Goal: Information Seeking & Learning: Learn about a topic

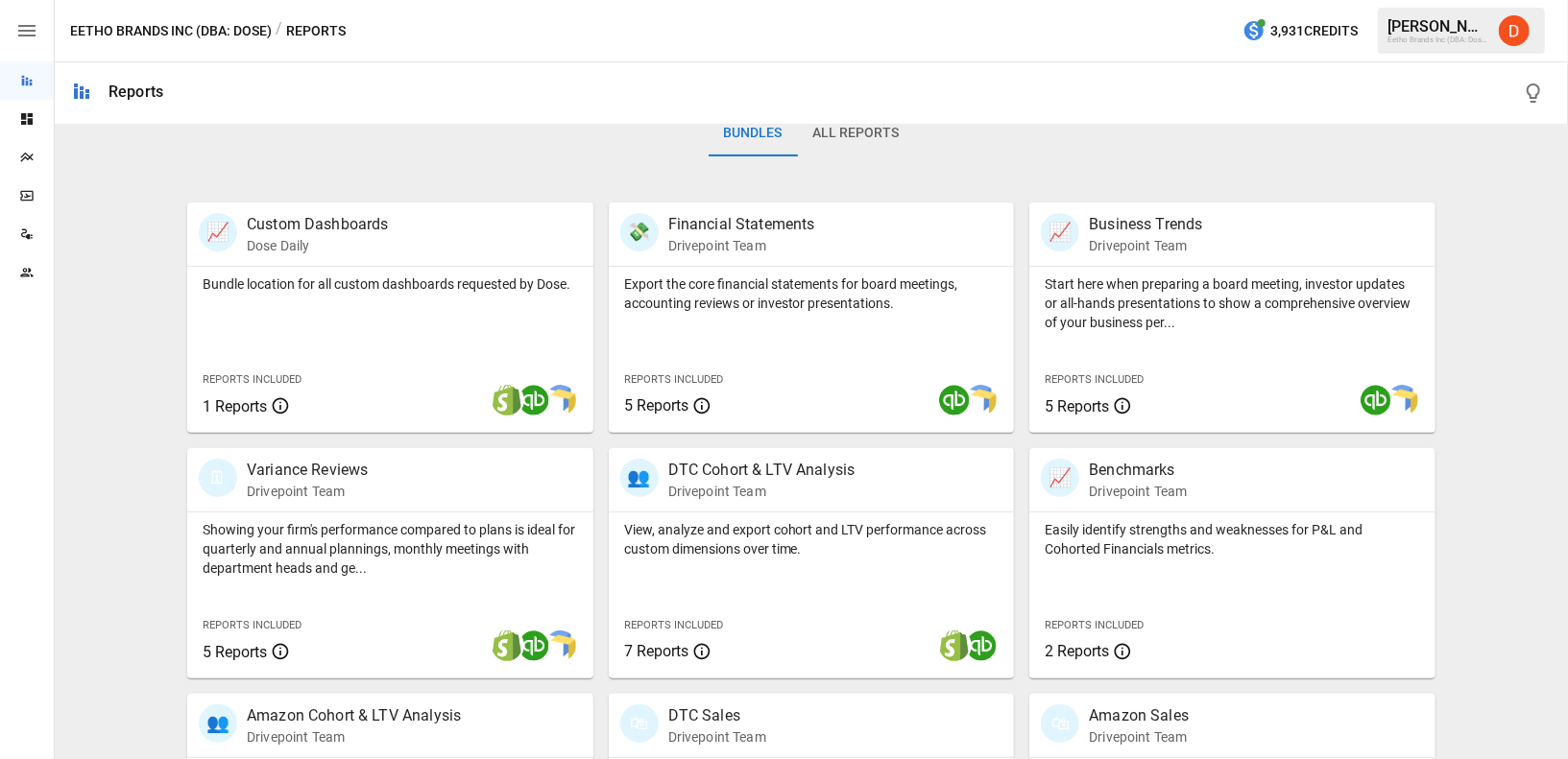
scroll to position [481, 0]
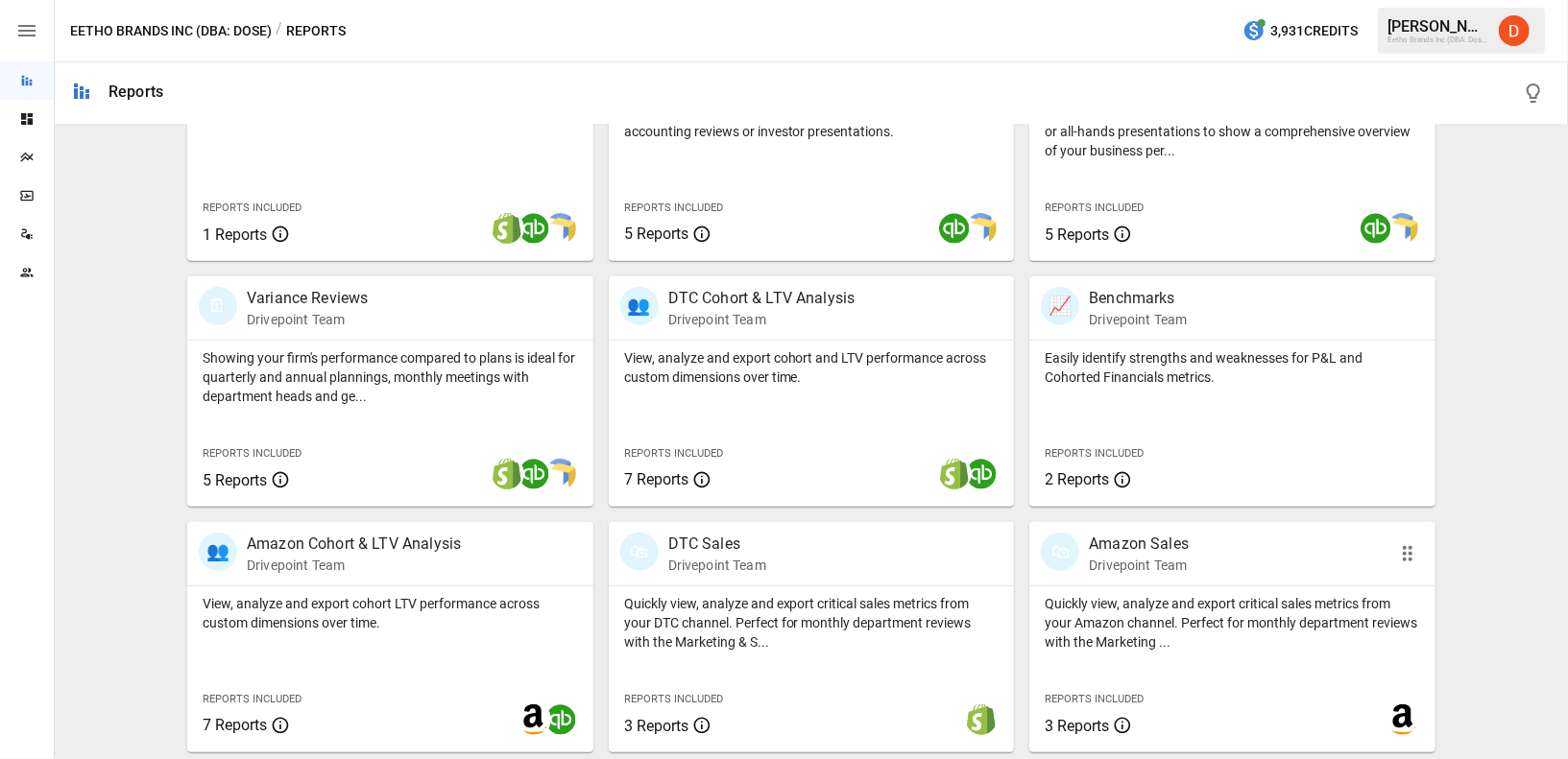
click at [1139, 540] on p "Amazon Sales" at bounding box center [1138, 543] width 99 height 23
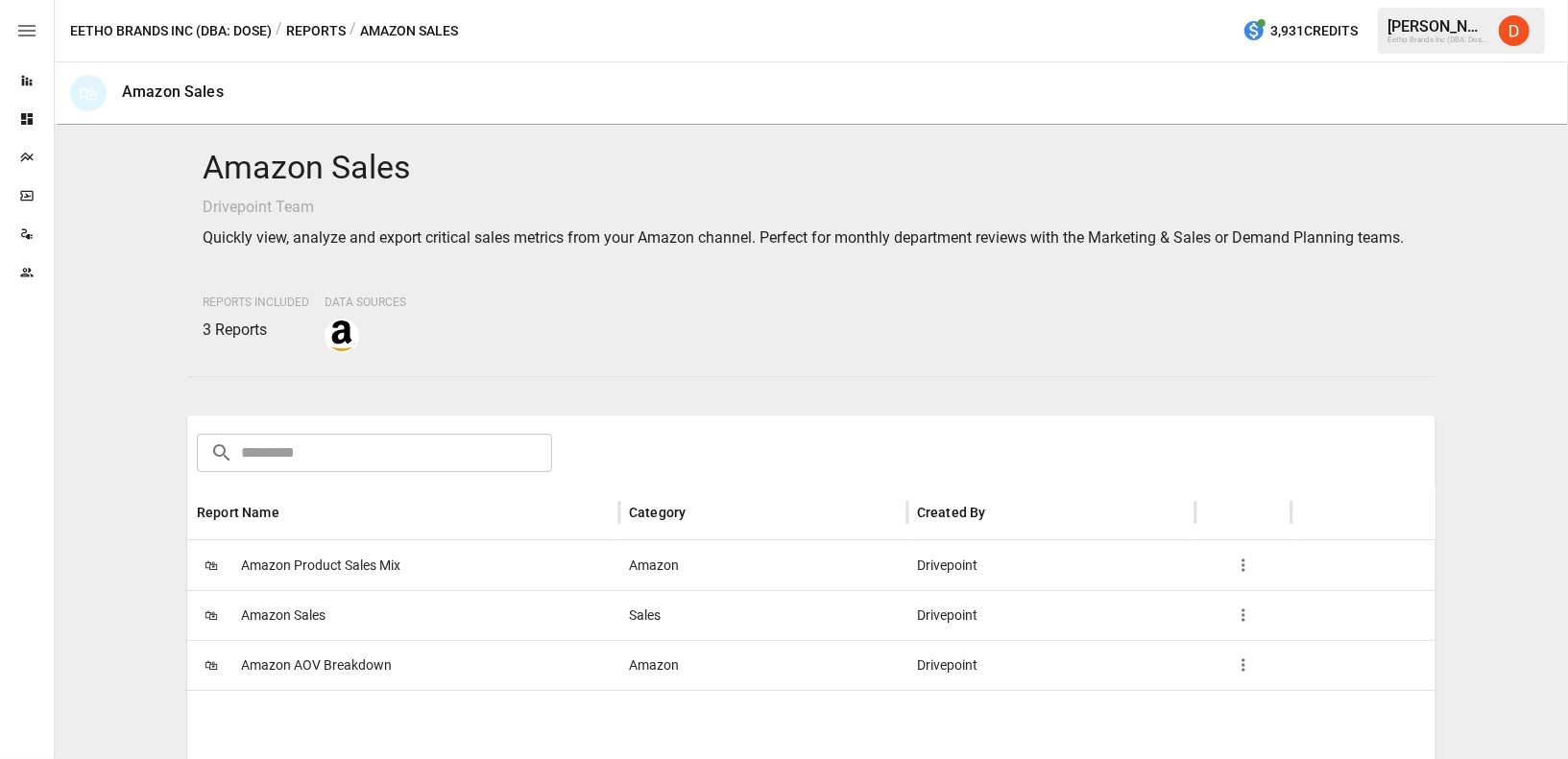
click at [305, 564] on span "Amazon Product Sales Mix" at bounding box center [320, 565] width 159 height 49
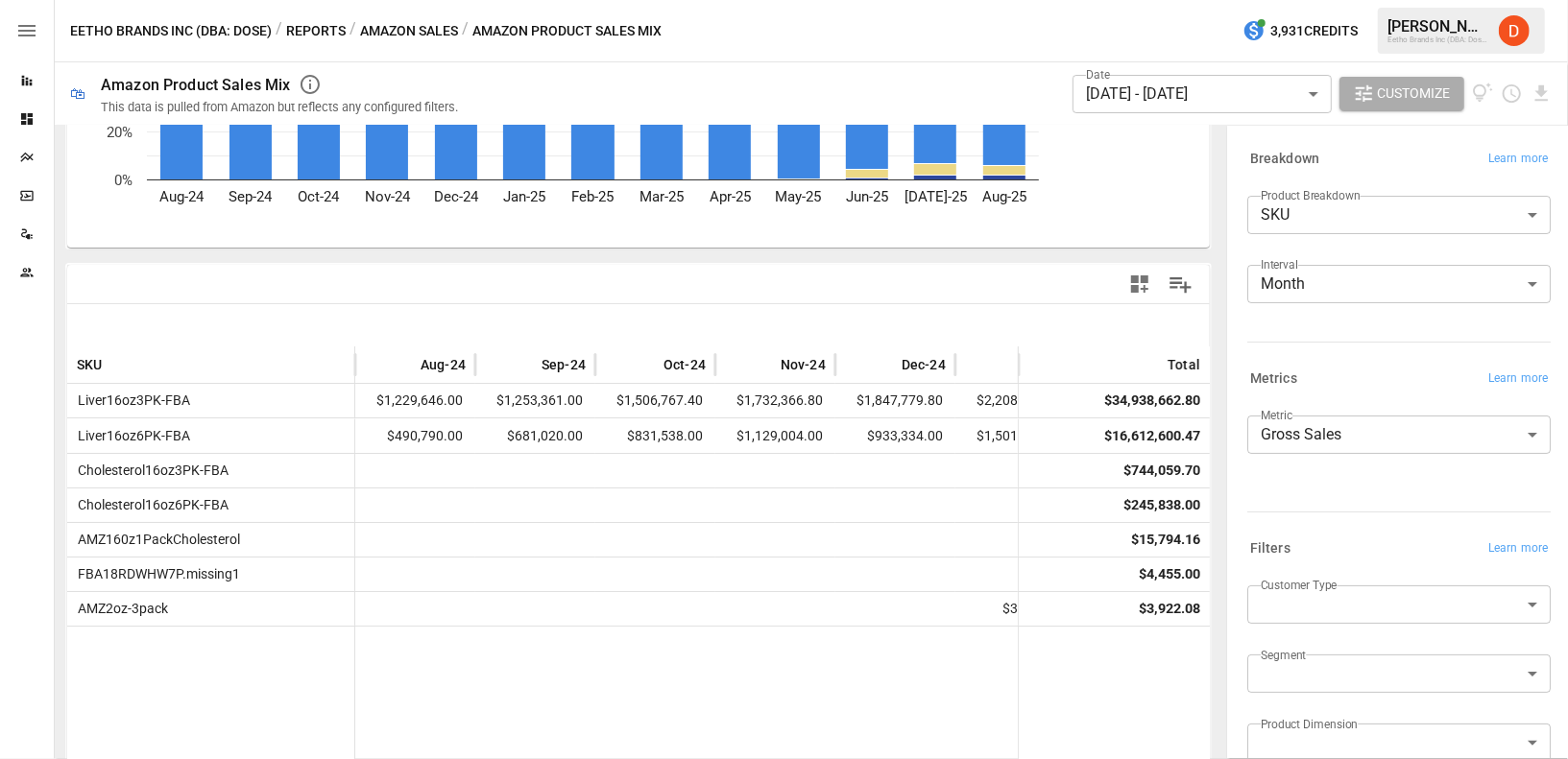
click at [1381, 0] on body "Reports Dashboards Plans SmartModel ™ Data Sources Team Eetho Brands Inc (DBA: …" at bounding box center [784, 0] width 1568 height 0
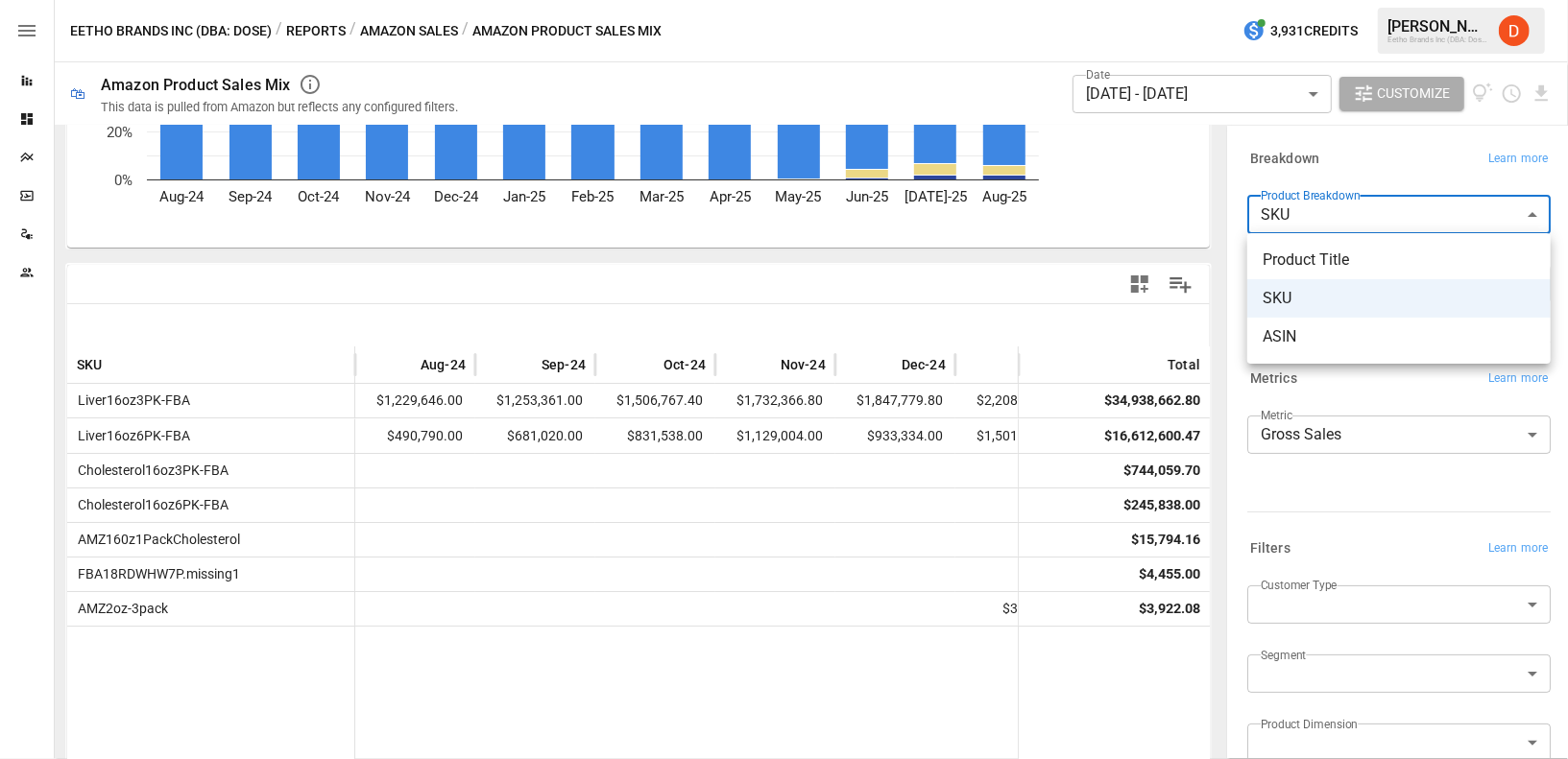
click at [1350, 263] on span "Product Title" at bounding box center [1399, 260] width 273 height 23
type input "**********"
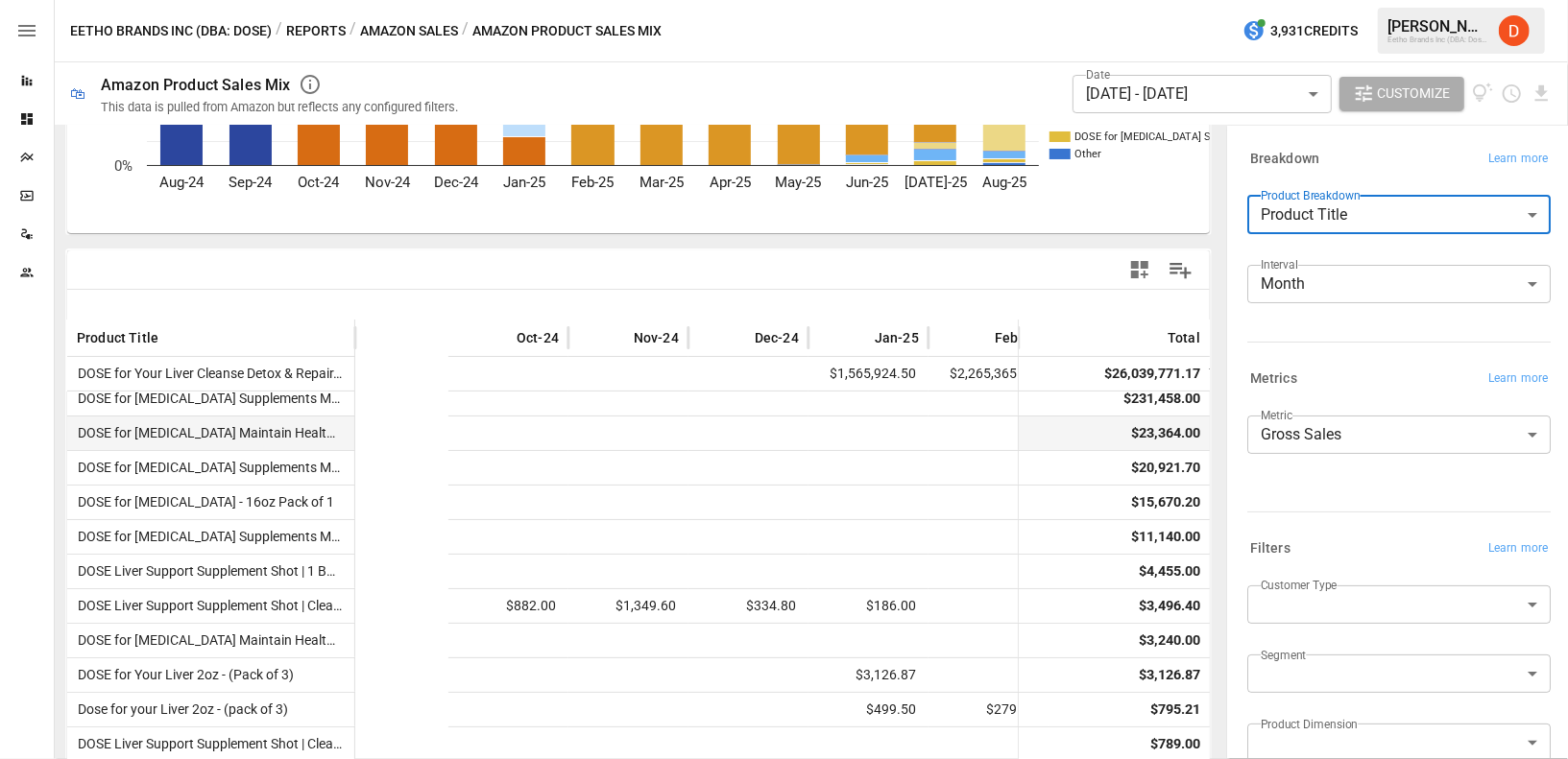
scroll to position [253, 0]
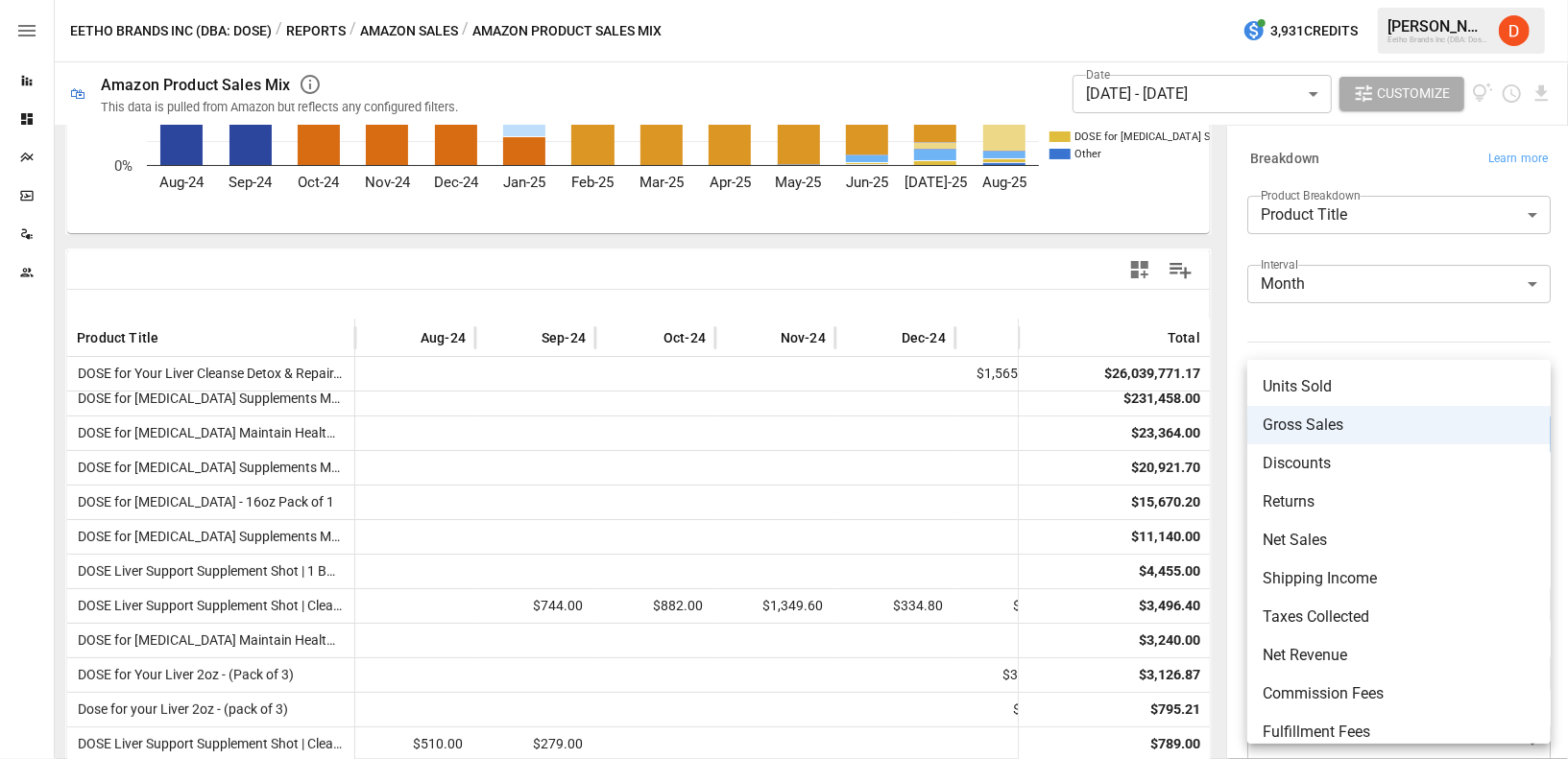
click at [1416, 0] on body "Reports Dashboards Plans SmartModel ™ Data Sources Team Eetho Brands Inc (DBA: …" at bounding box center [784, 0] width 1568 height 0
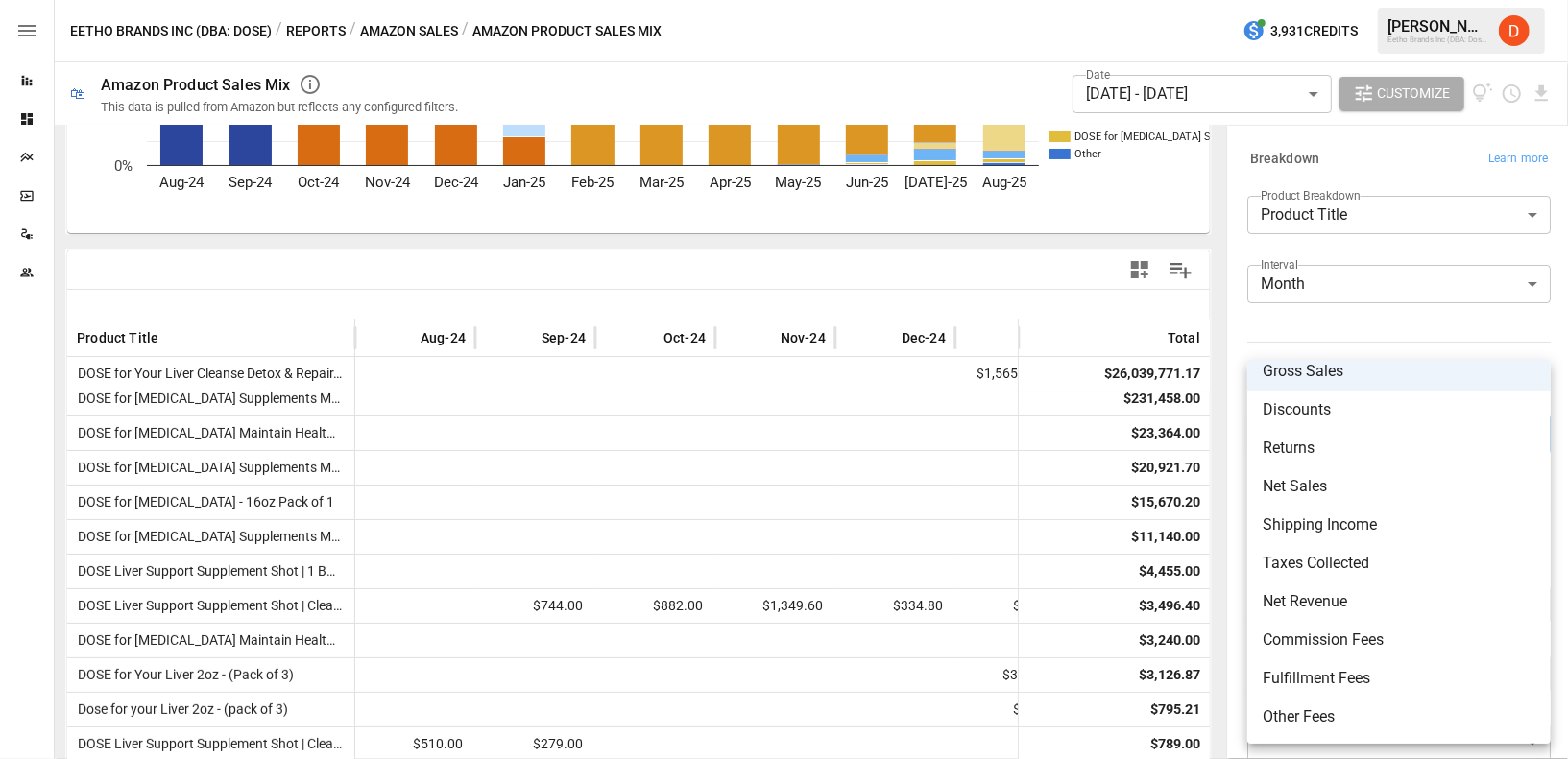
scroll to position [0, 0]
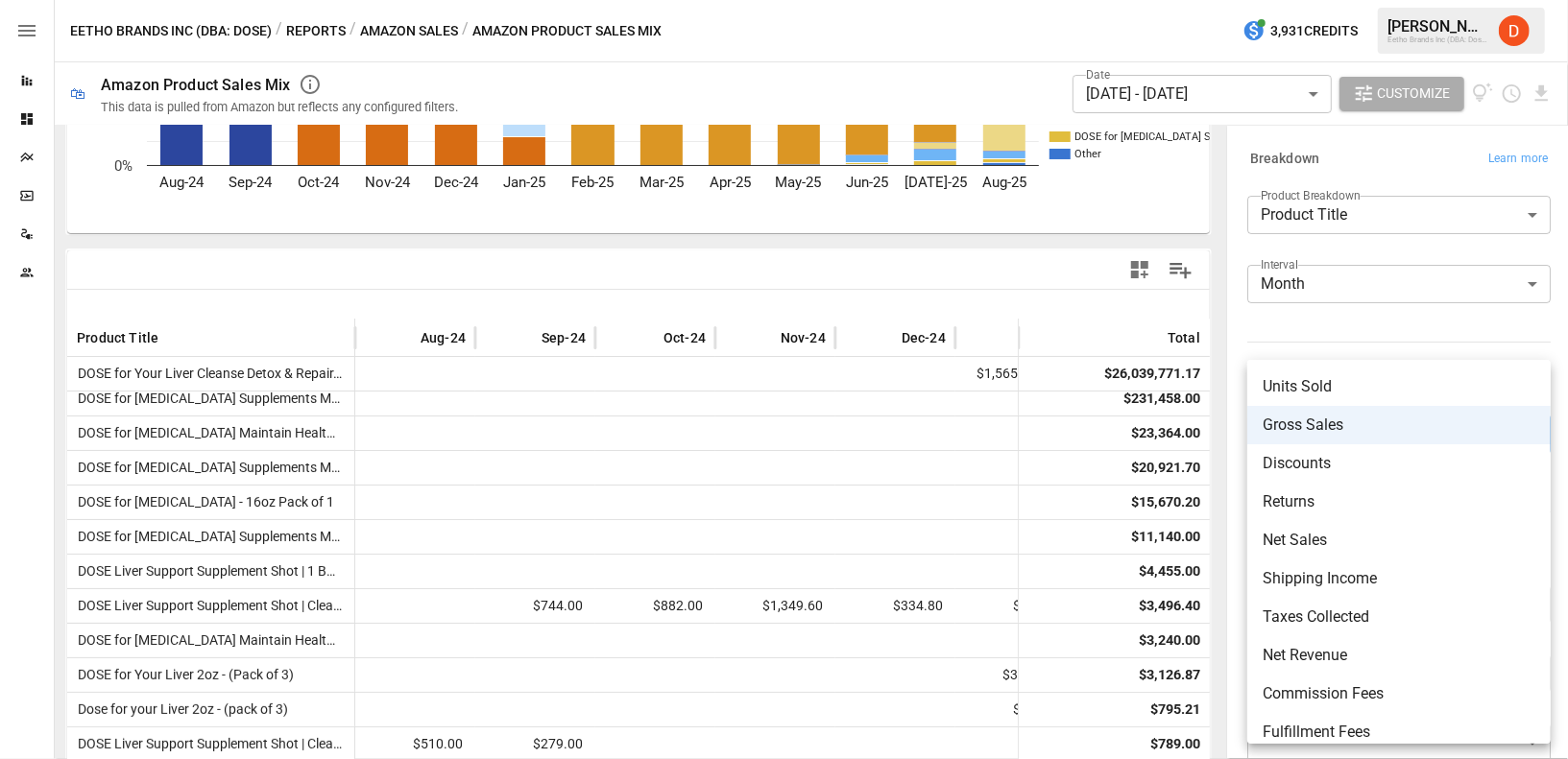
click at [1316, 532] on span "Net Sales" at bounding box center [1399, 540] width 273 height 23
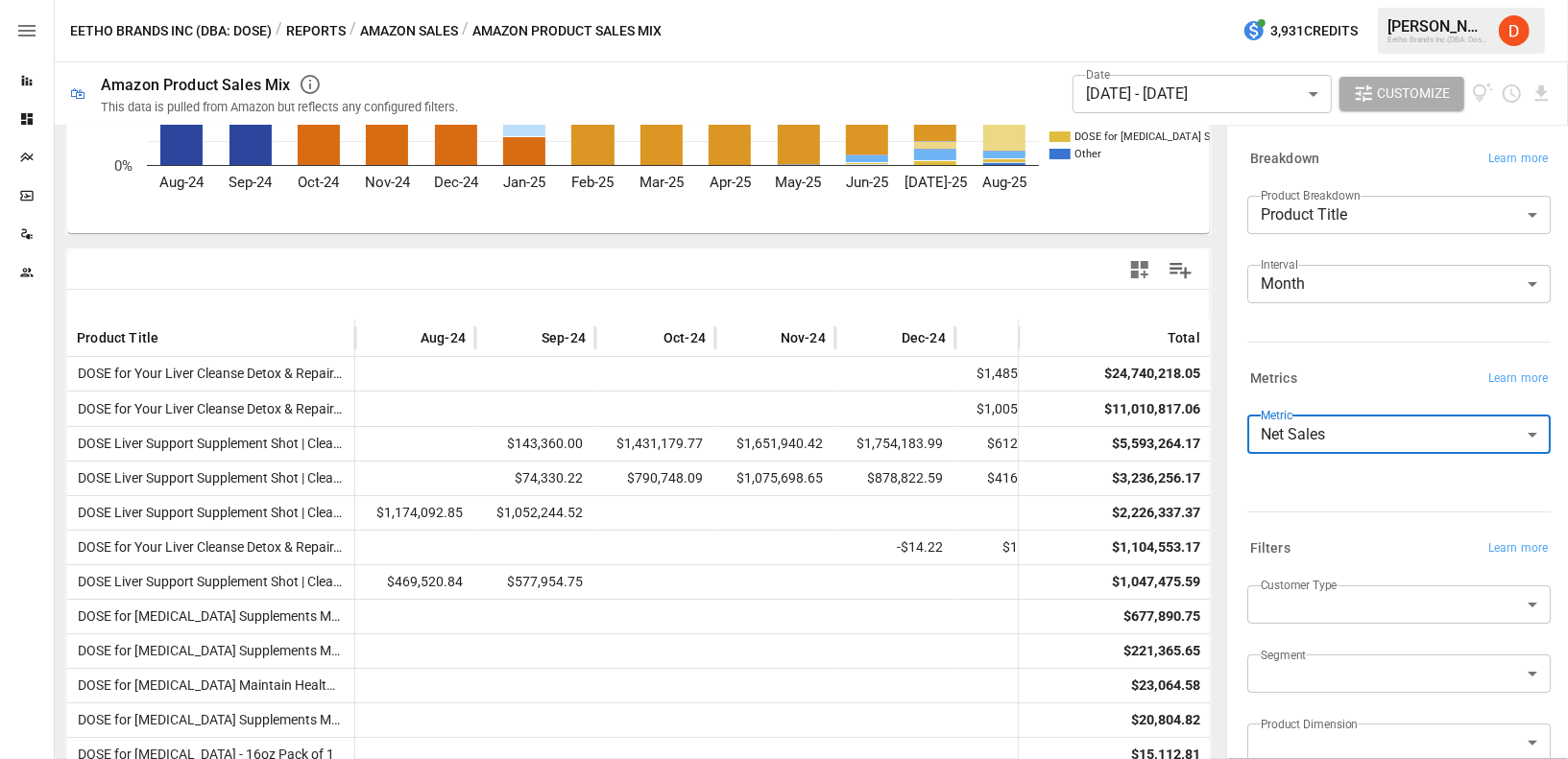
click at [1348, 0] on body "Reports Dashboards Plans SmartModel ™ Data Sources Team Eetho Brands Inc (DBA: …" at bounding box center [784, 0] width 1568 height 0
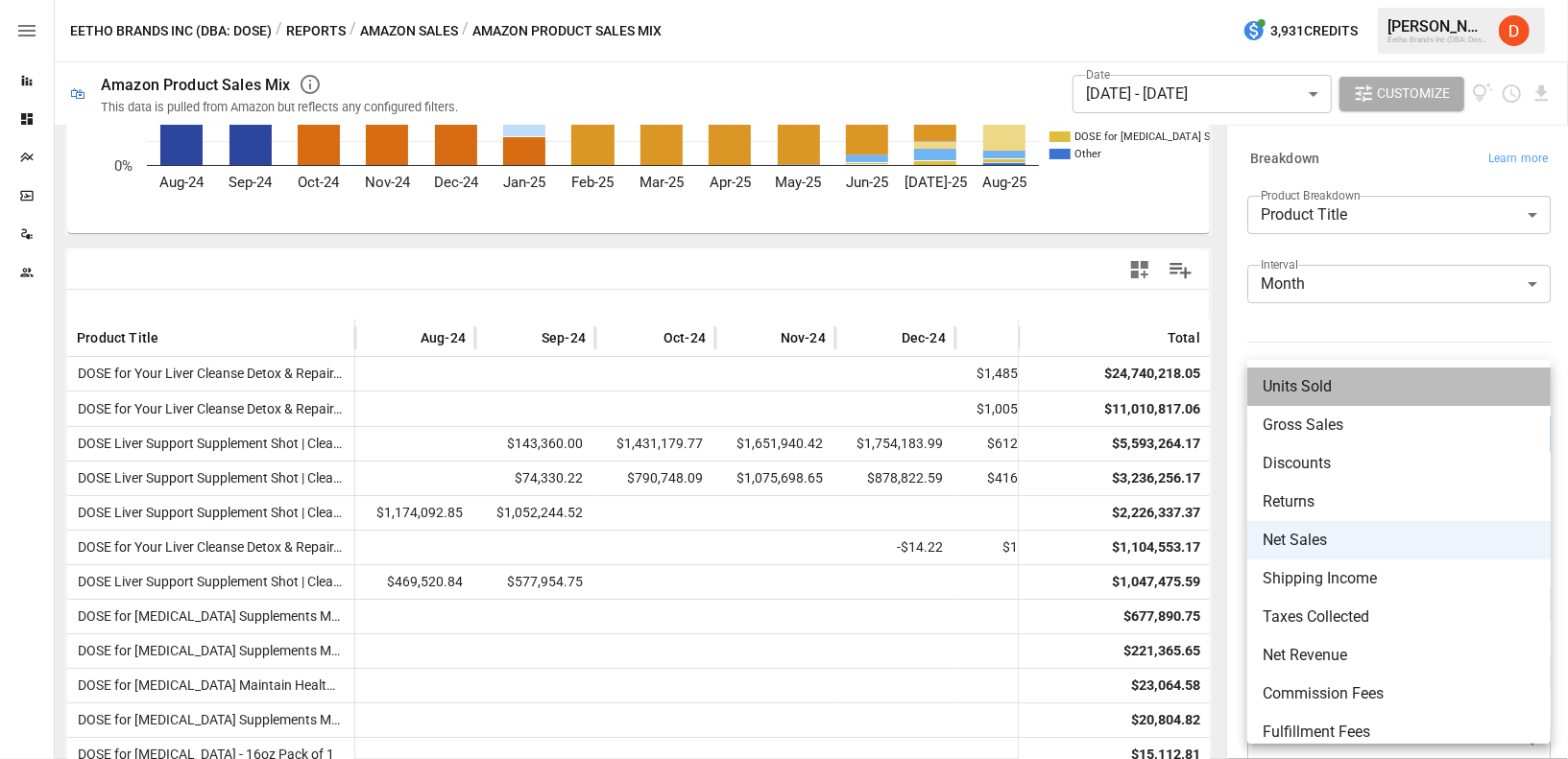
click at [1329, 394] on span "Units Sold" at bounding box center [1399, 386] width 273 height 23
type input "**********"
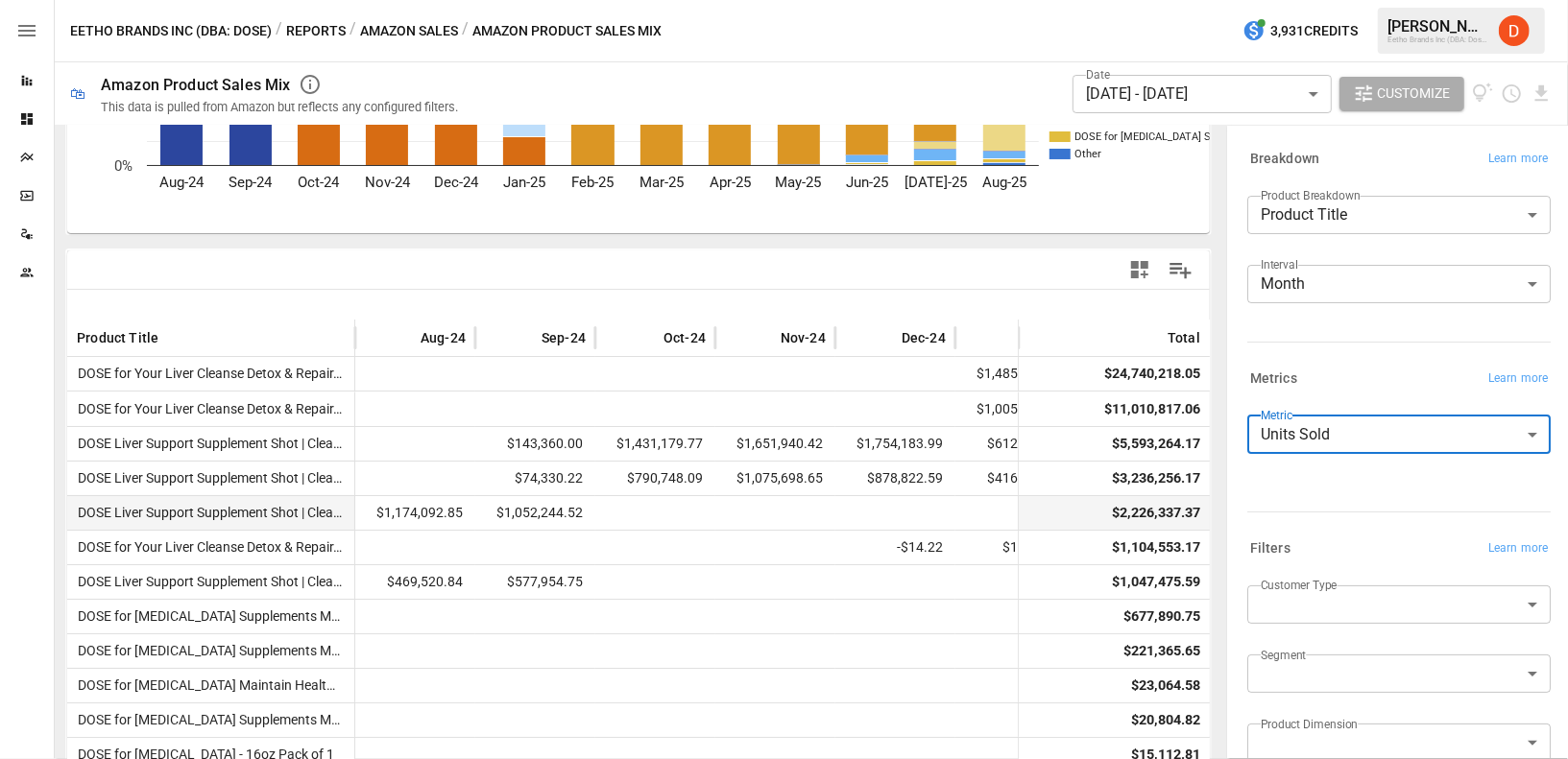
scroll to position [287, 0]
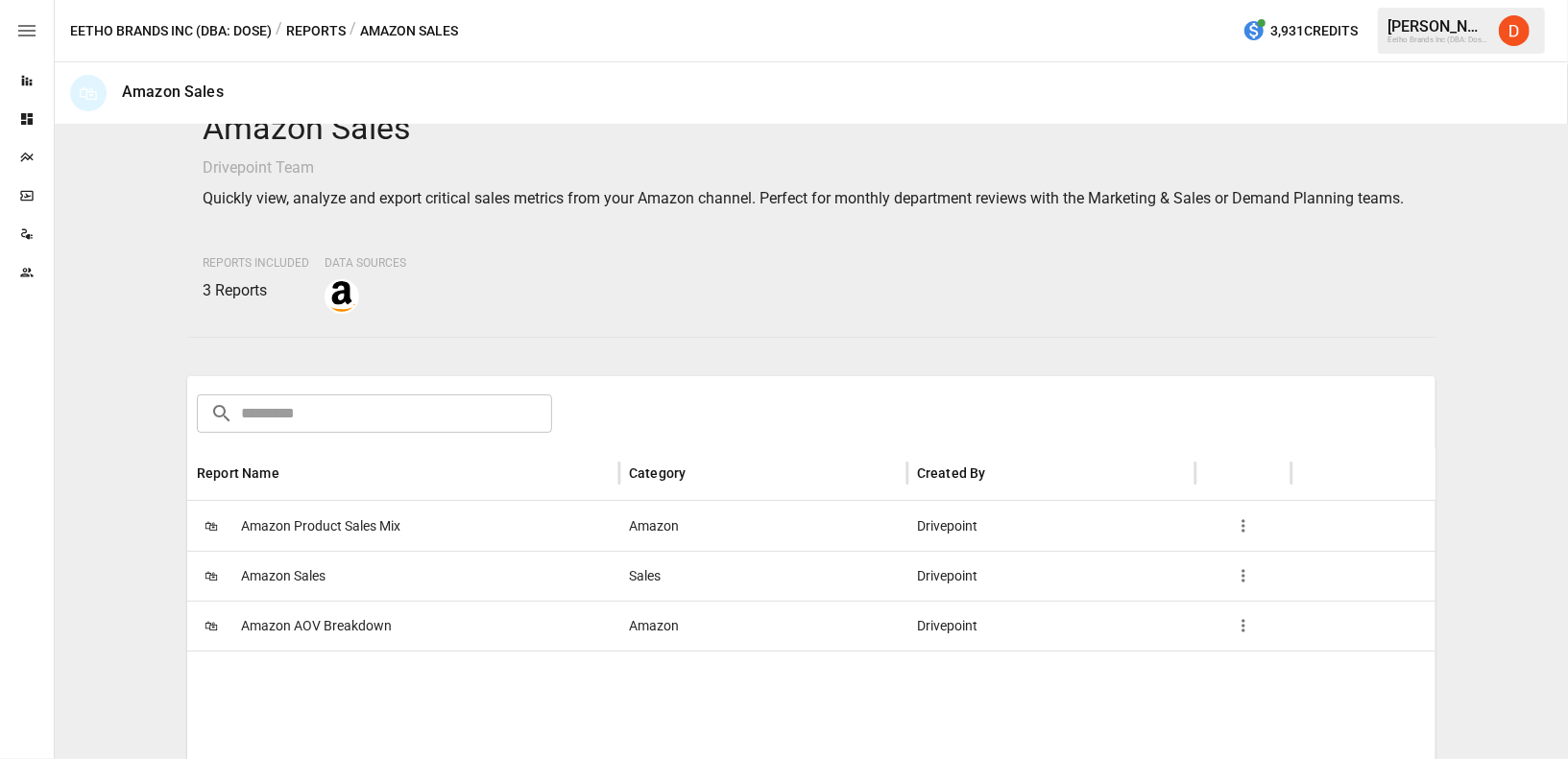
scroll to position [42, 0]
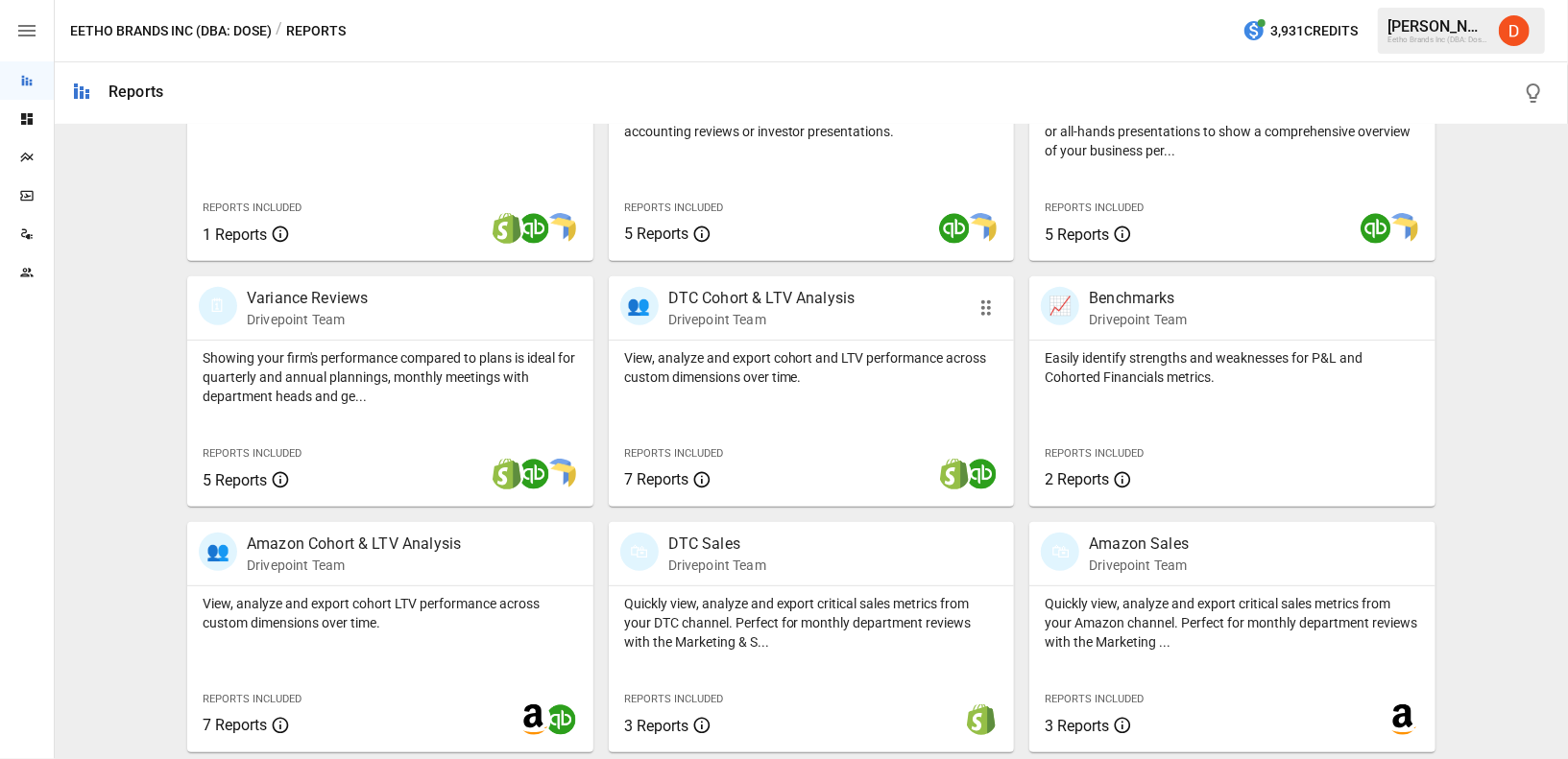
scroll to position [480, 0]
click at [341, 543] on p "Amazon Cohort & LTV Analysis" at bounding box center [353, 544] width 214 height 23
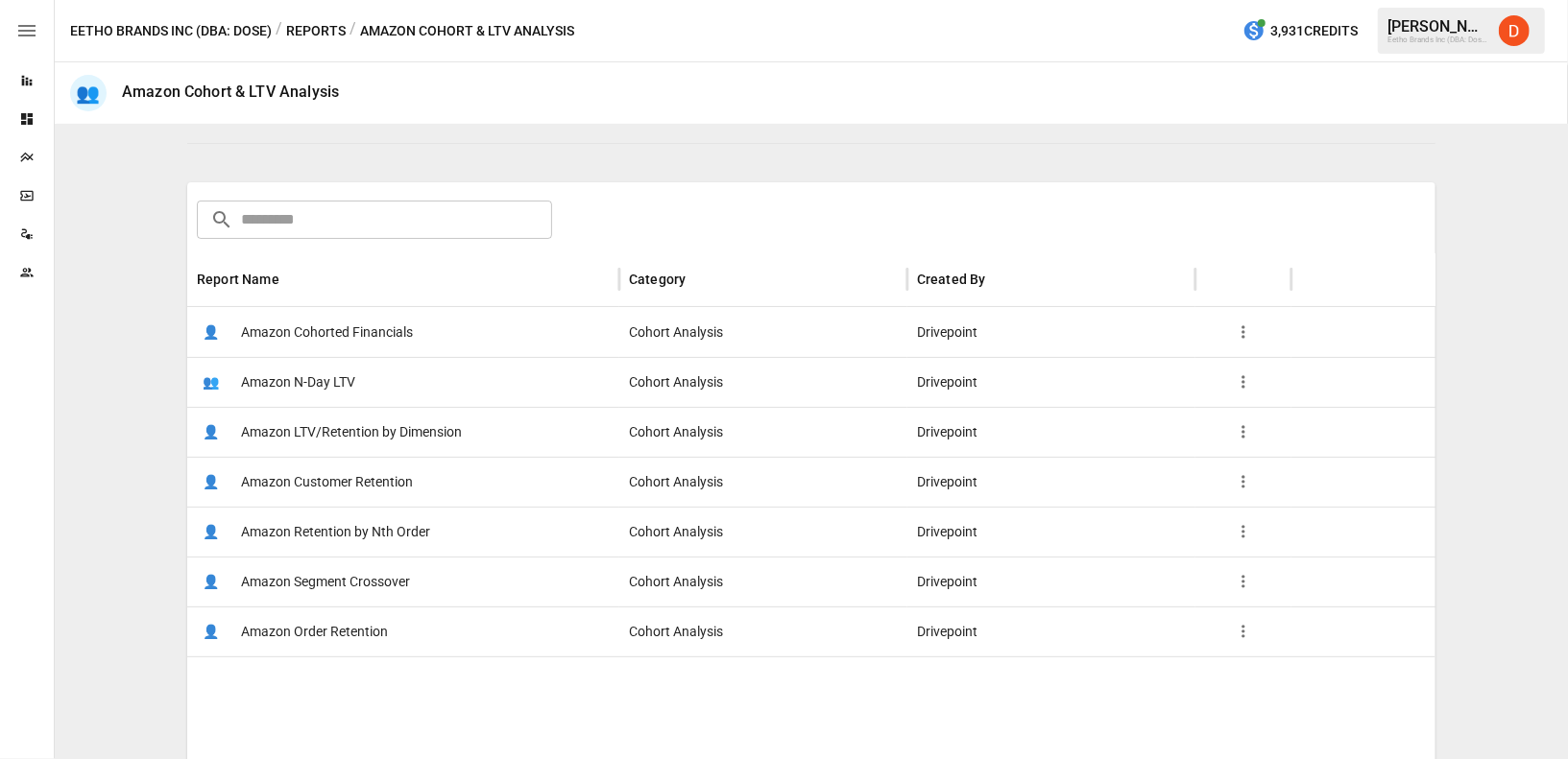
scroll to position [244, 0]
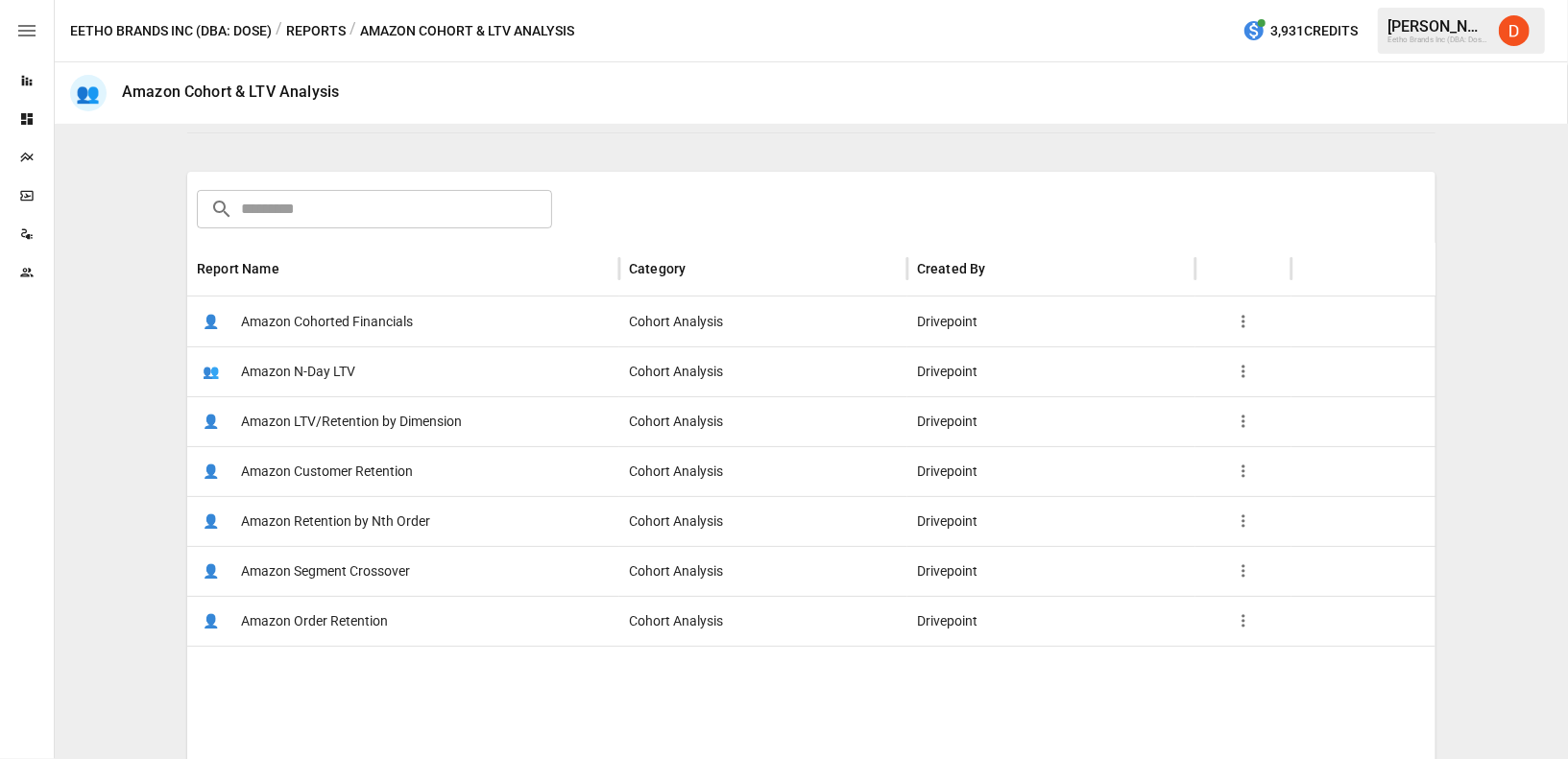
click at [333, 608] on span "Amazon Order Retention" at bounding box center [314, 621] width 147 height 49
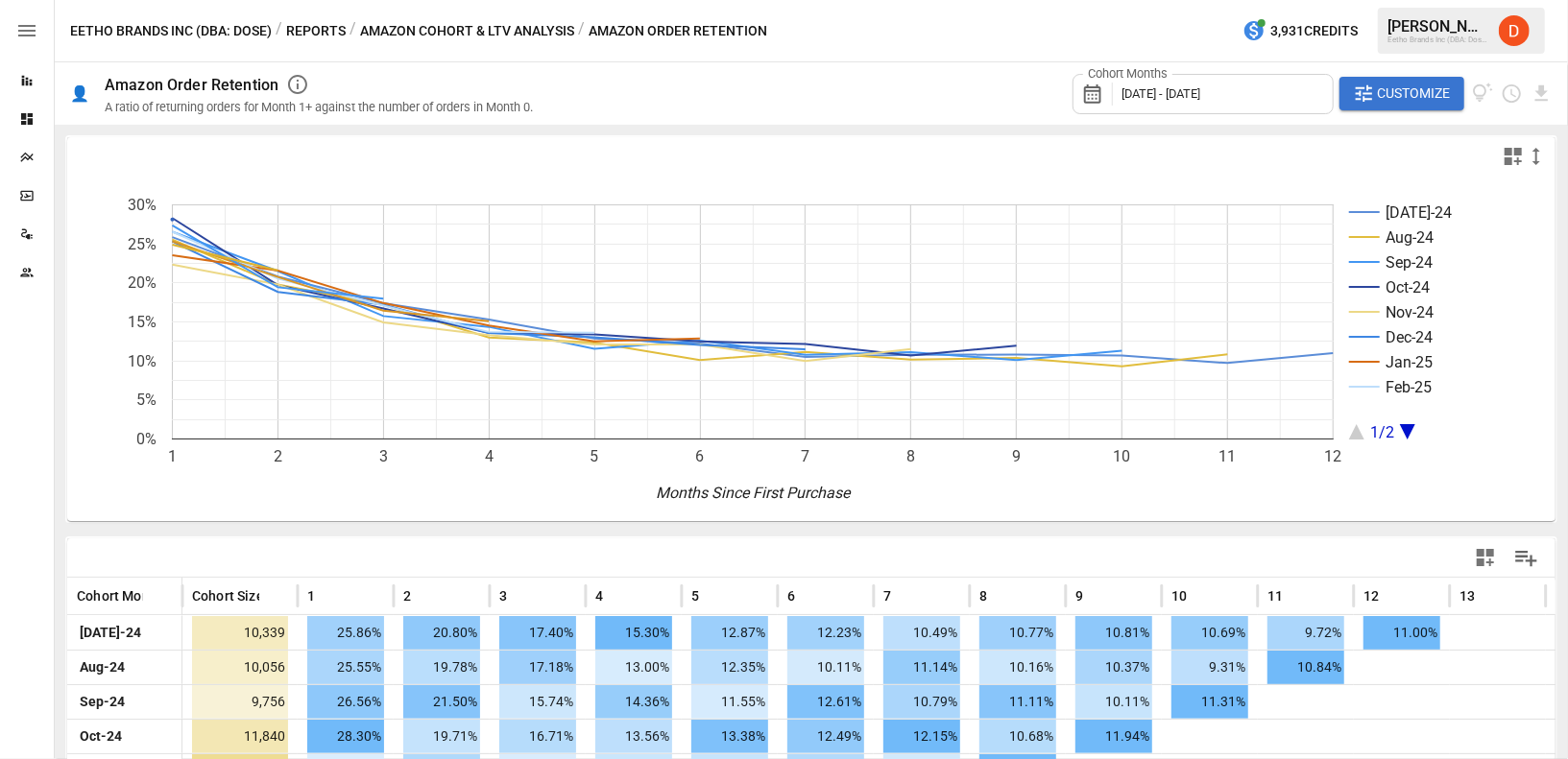
click at [851, 101] on div "Cohort Months [DATE] - [DATE] Customize" at bounding box center [1055, 94] width 997 height 63
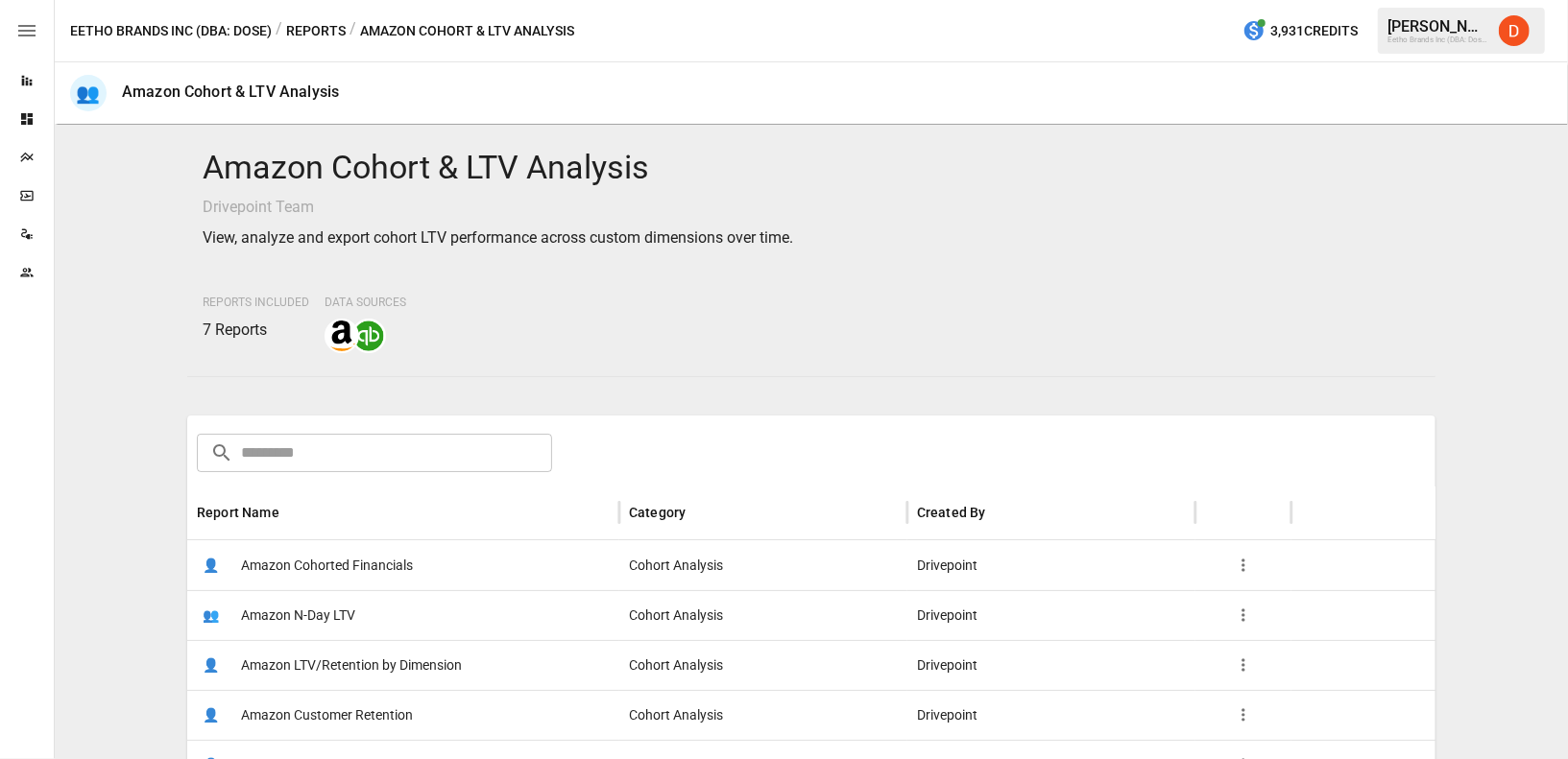
click at [139, 355] on div "Amazon Cohort & LTV Analysis Drivepoint Team View, analyze and export cohort LT…" at bounding box center [811, 442] width 1497 height 619
click at [1485, 339] on div "Amazon Cohort & LTV Analysis Drivepoint Team View, analyze and export cohort LT…" at bounding box center [811, 442] width 1497 height 619
click at [1433, 233] on div "Amazon Cohort & LTV Analysis Drivepoint Team View, analyze and export cohort LT…" at bounding box center [811, 250] width 1248 height 236
click at [1399, 182] on h4 "Amazon Cohort & LTV Analysis" at bounding box center [811, 168] width 1217 height 41
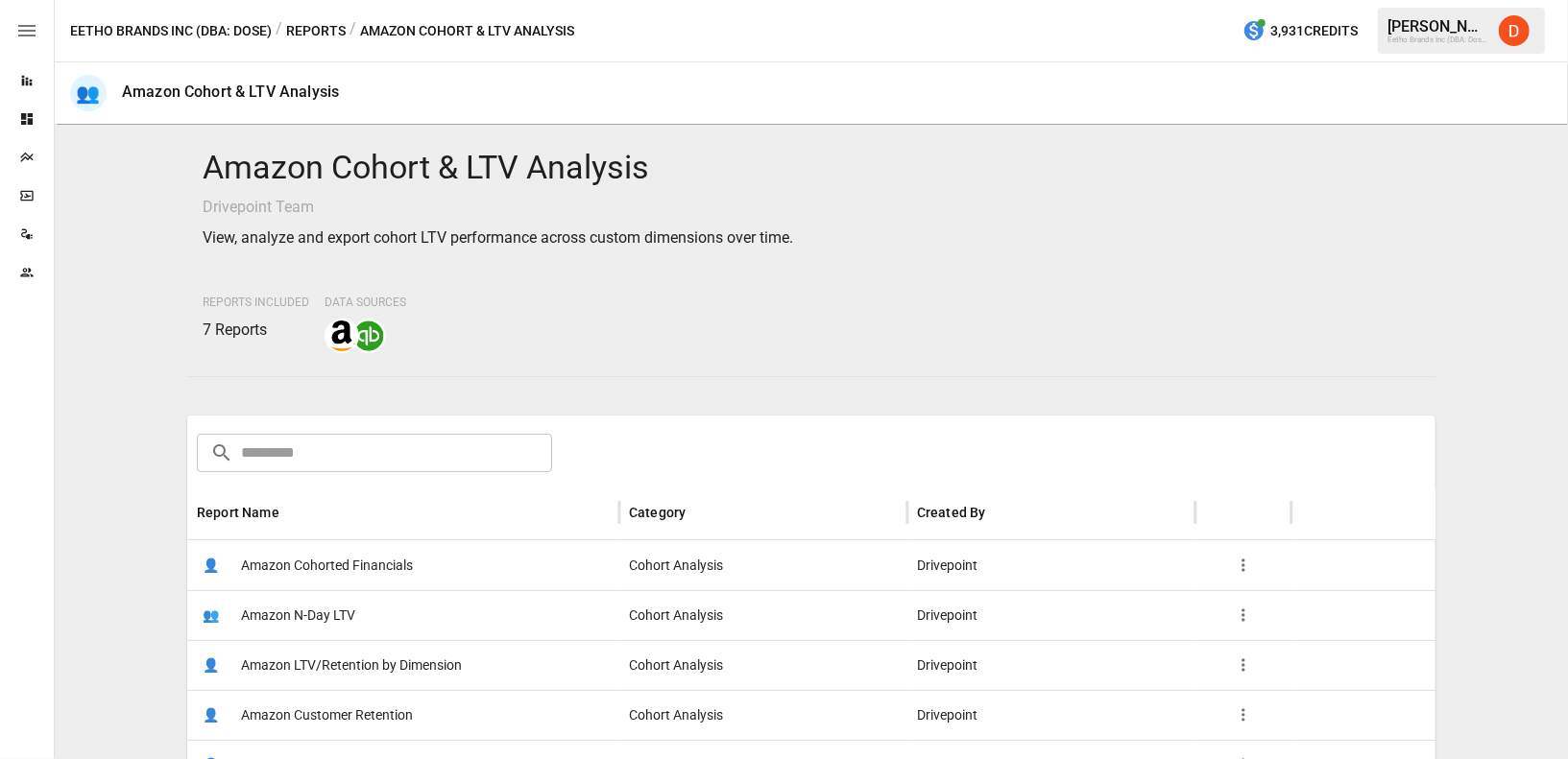
click at [1170, 209] on p "Drivepoint Team" at bounding box center [811, 207] width 1217 height 23
click at [1079, 127] on div "Amazon Cohort & LTV Analysis Drivepoint Team View, analyze and export cohort LT…" at bounding box center [811, 442] width 1513 height 635
click at [1069, 210] on p "Drivepoint Team" at bounding box center [811, 207] width 1217 height 23
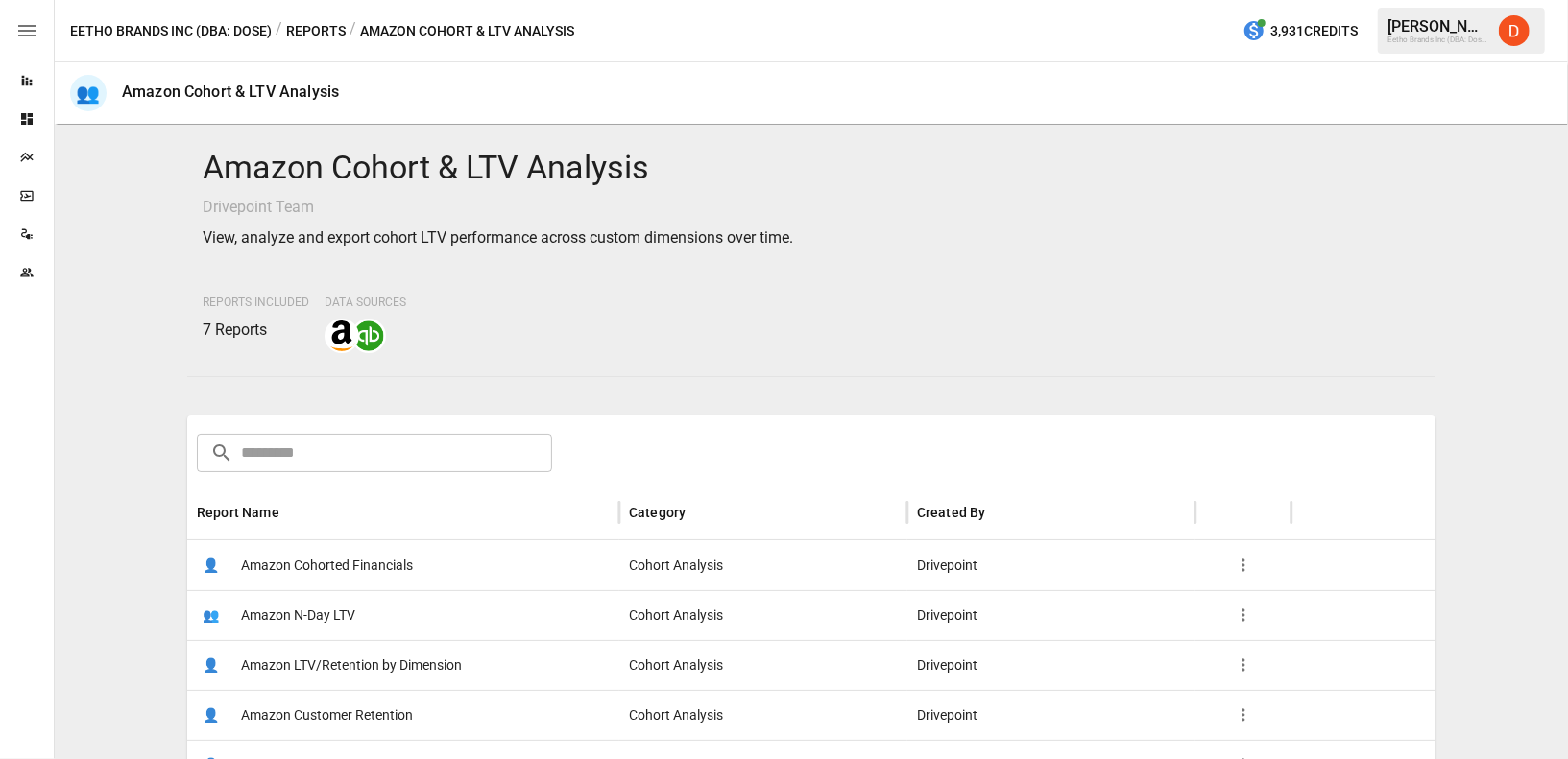
click at [1017, 277] on div "Amazon Cohort & LTV Analysis Drivepoint Team View, analyze and export cohort LT…" at bounding box center [811, 250] width 1248 height 236
click at [976, 248] on p "View, analyze and export cohort LTV performance across custom dimensions over t…" at bounding box center [811, 238] width 1217 height 23
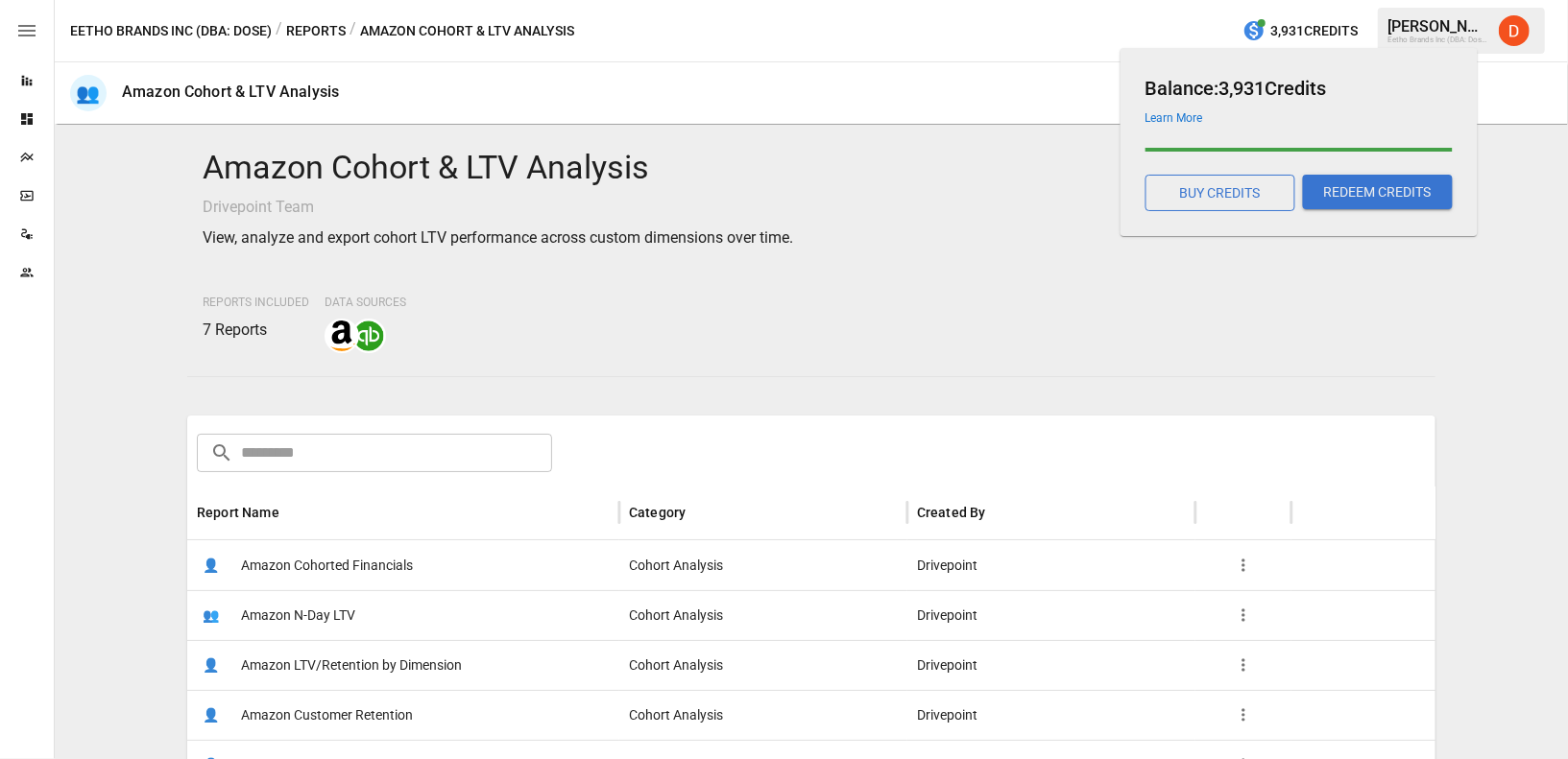
click at [1333, 301] on div "Reports Included 7 Reports Data Sources" at bounding box center [811, 320] width 1217 height 66
